Goal: Information Seeking & Learning: Stay updated

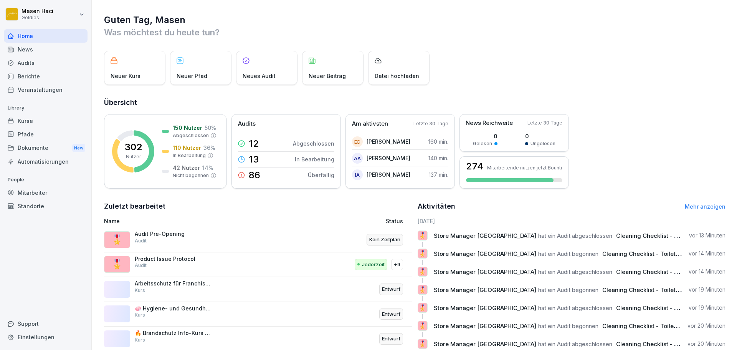
click at [42, 320] on div "Support" at bounding box center [46, 323] width 84 height 13
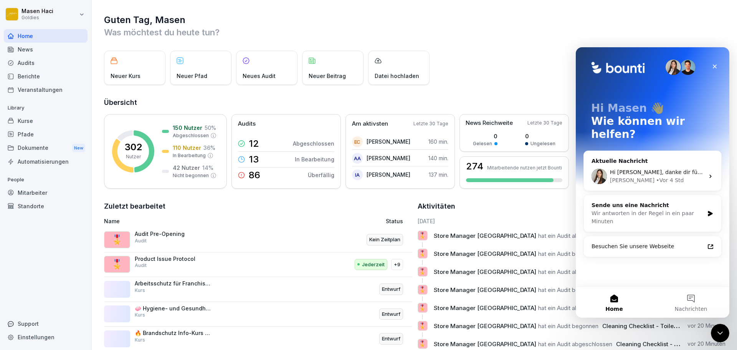
click at [511, 241] on div "🎖️ Store Manager [GEOGRAPHIC_DATA] hat ein Audit abgeschlossen Cleaning Checkli…" at bounding box center [572, 238] width 308 height 17
click at [716, 68] on icon "Schließen" at bounding box center [715, 66] width 4 height 4
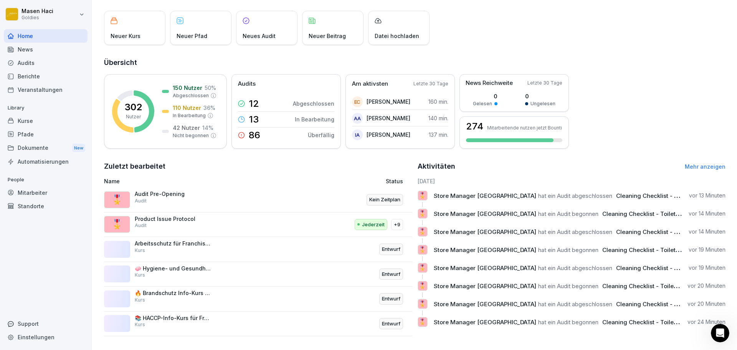
scroll to position [46, 0]
click at [618, 196] on div "🎖️ Store Manager [GEOGRAPHIC_DATA] hat ein Audit abgeschlossen Cleaning Checkli…" at bounding box center [572, 198] width 308 height 17
click at [466, 196] on div "🎖️ Store Manager [GEOGRAPHIC_DATA] hat ein Audit abgeschlossen Cleaning Checkli…" at bounding box center [572, 198] width 308 height 17
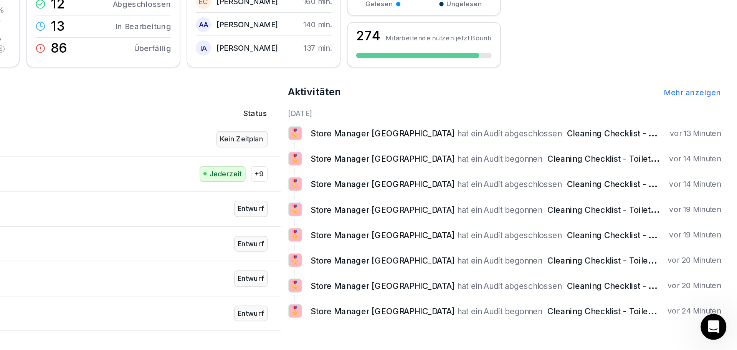
click at [612, 307] on div "🎖️ Store Manager [GEOGRAPHIC_DATA] hat ein Audit abgeschlossen Cleaning Checkli…" at bounding box center [572, 307] width 308 height 17
drag, startPoint x: 612, startPoint y: 307, endPoint x: 446, endPoint y: 307, distance: 165.8
click at [446, 307] on div "🎖️ Store Manager [GEOGRAPHIC_DATA] hat ein Audit abgeschlossen Cleaning Checkli…" at bounding box center [572, 307] width 308 height 17
click at [700, 163] on link "Mehr anzeigen" at bounding box center [705, 166] width 41 height 7
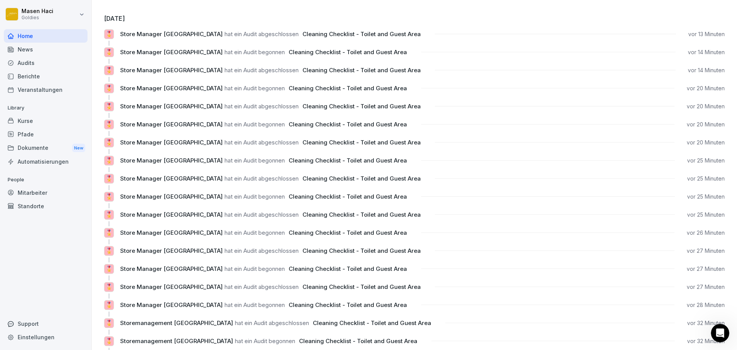
scroll to position [6, 0]
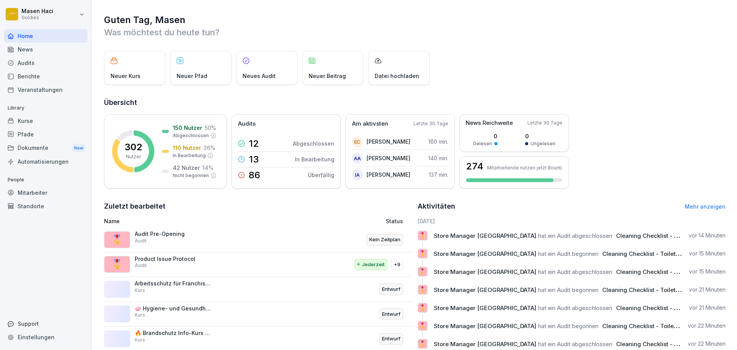
click at [290, 17] on h1 "Guten Tag, Masen" at bounding box center [414, 20] width 621 height 12
click at [44, 54] on div "News" at bounding box center [46, 49] width 84 height 13
